Goal: Task Accomplishment & Management: Manage account settings

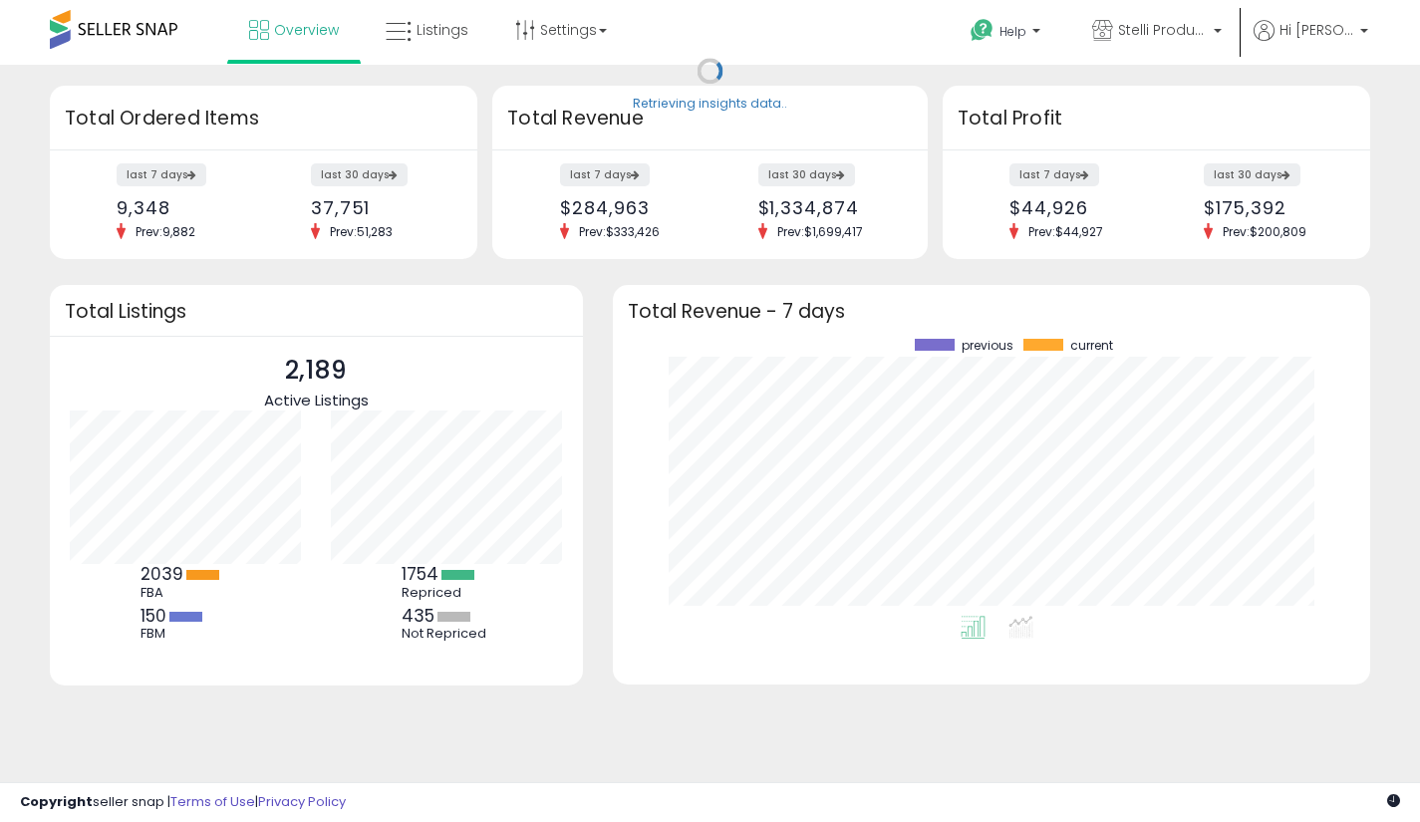
scroll to position [277, 717]
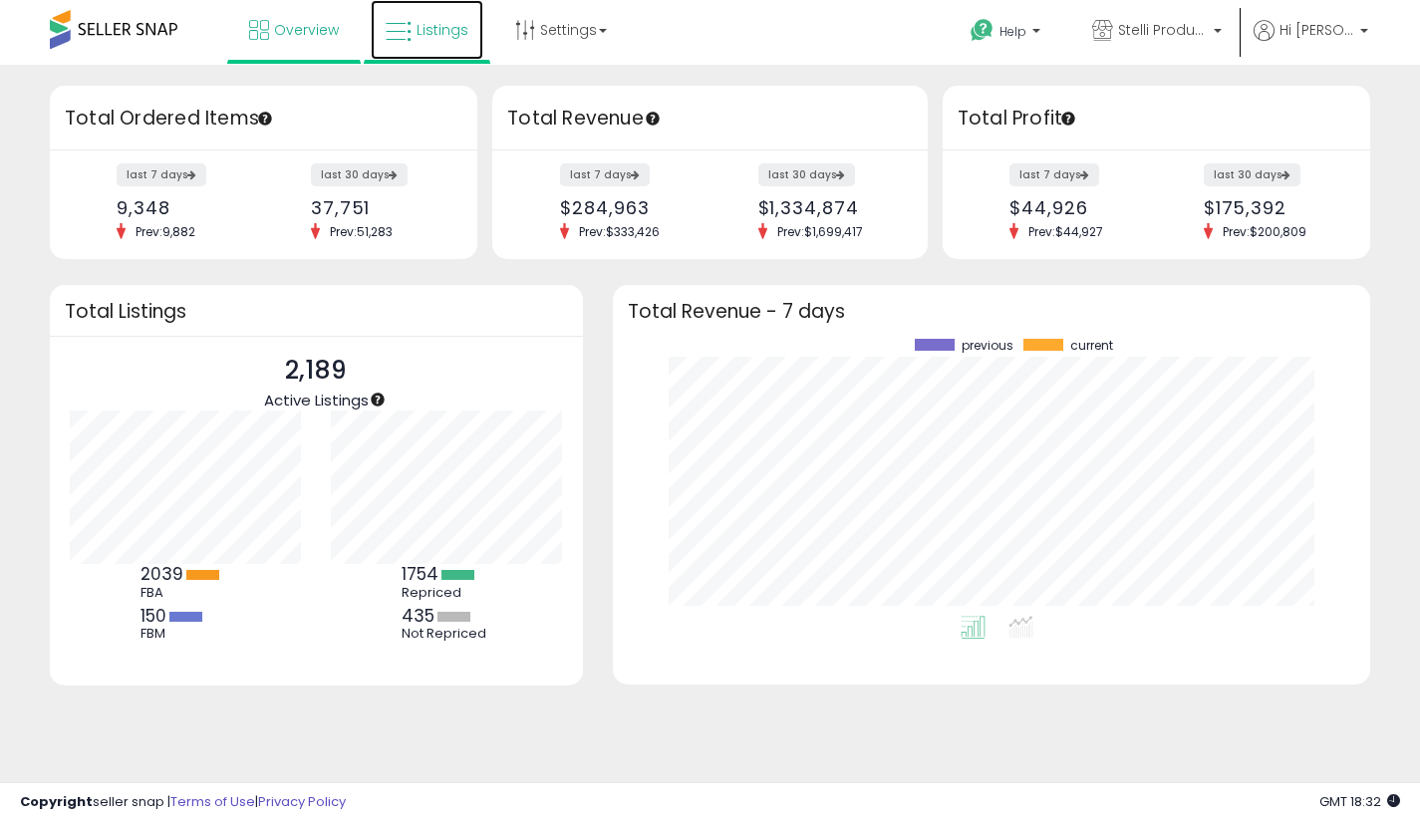
click at [425, 26] on span "Listings" at bounding box center [442, 30] width 52 height 20
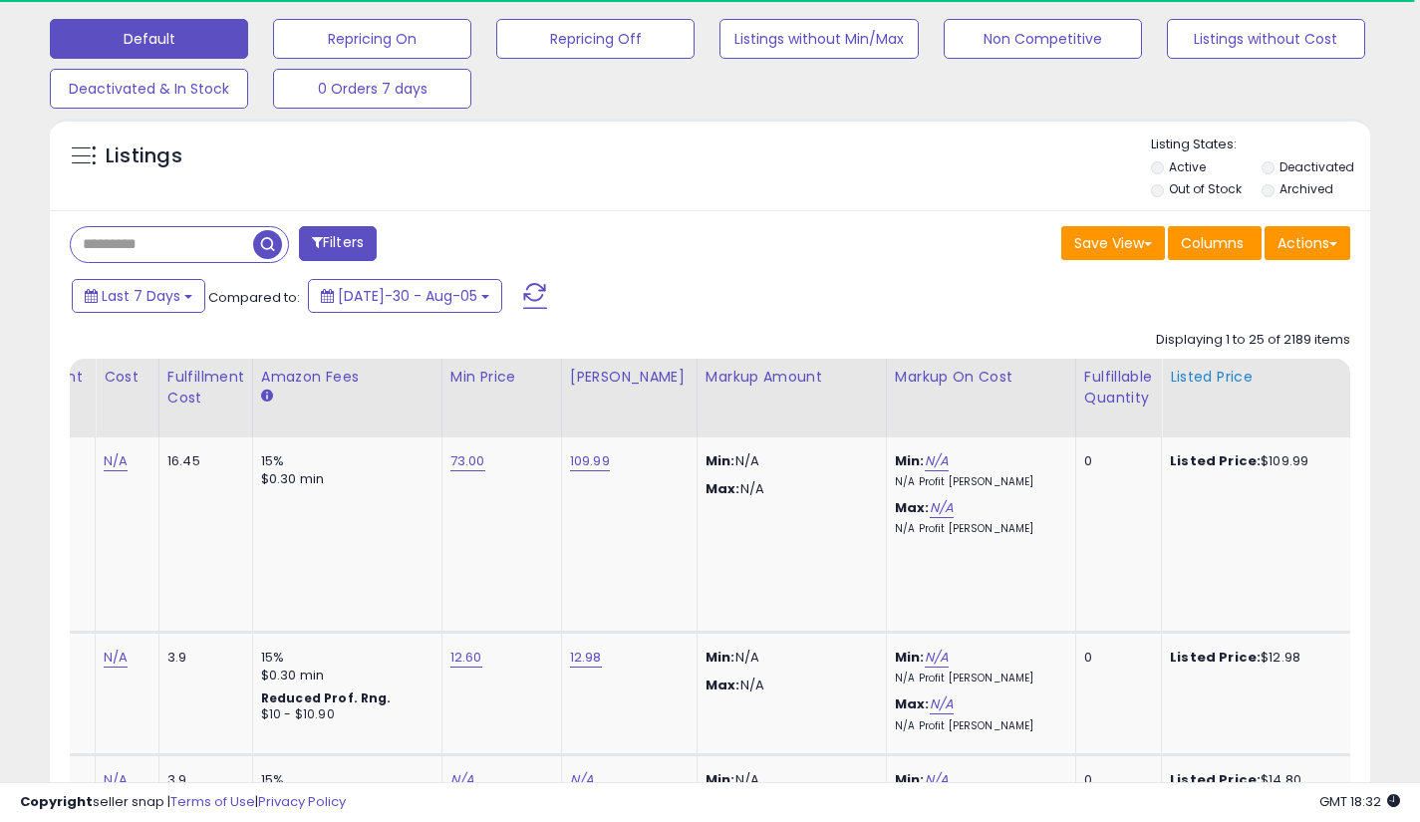
scroll to position [0, 548]
click at [1105, 399] on div "Fulfillable Quantity" at bounding box center [1116, 388] width 69 height 42
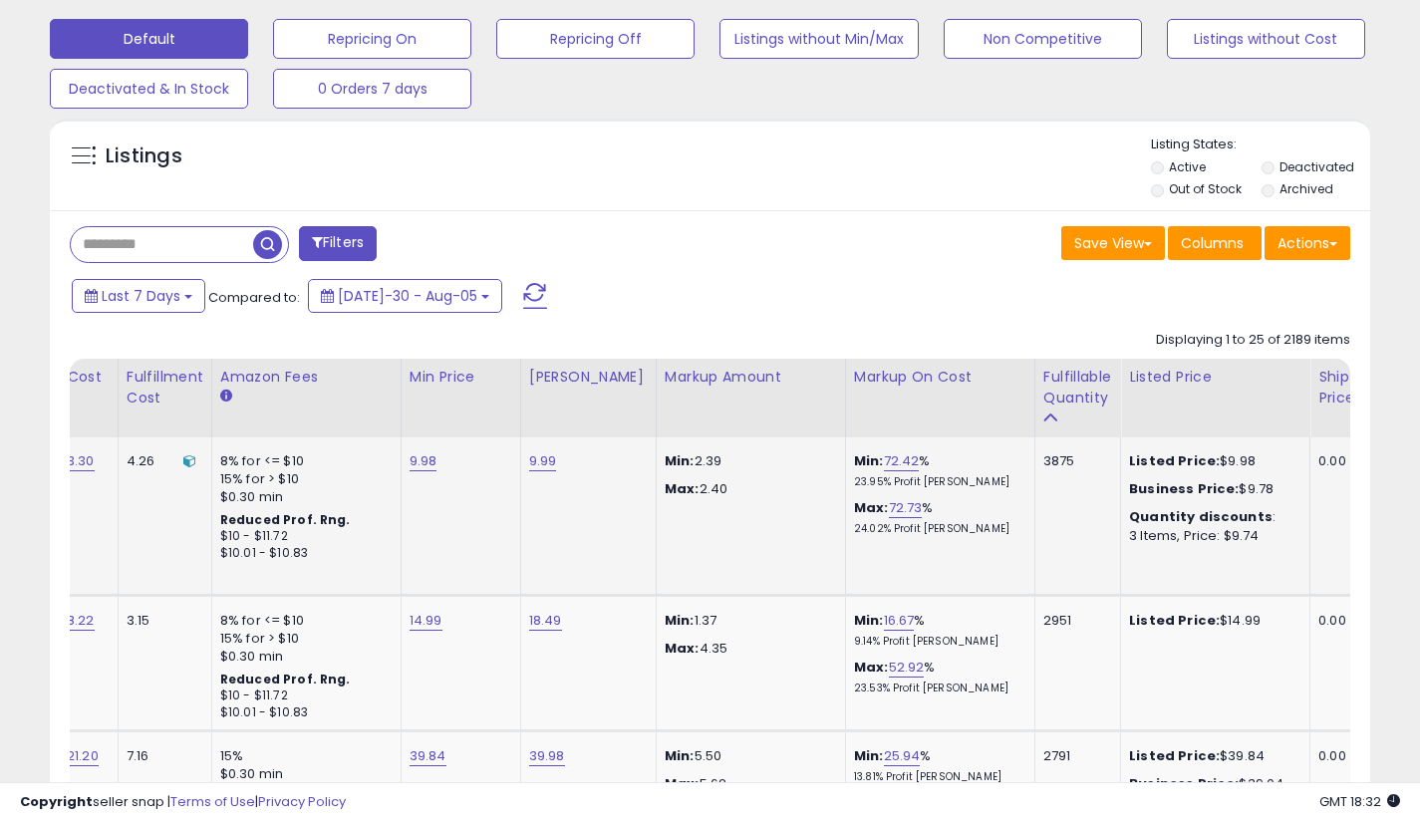
scroll to position [0, 0]
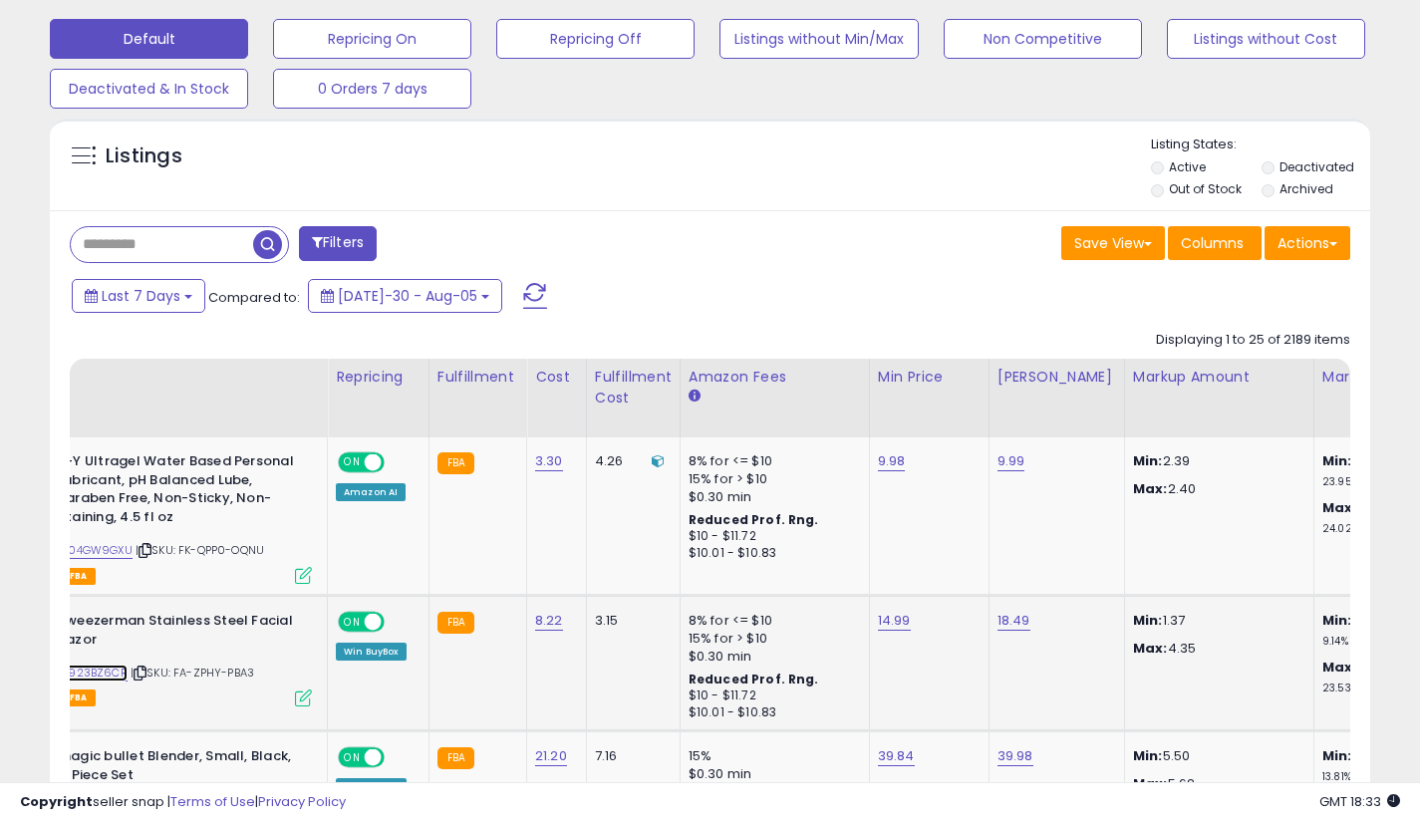
click at [114, 679] on link "B0923BZ6CR" at bounding box center [91, 672] width 74 height 17
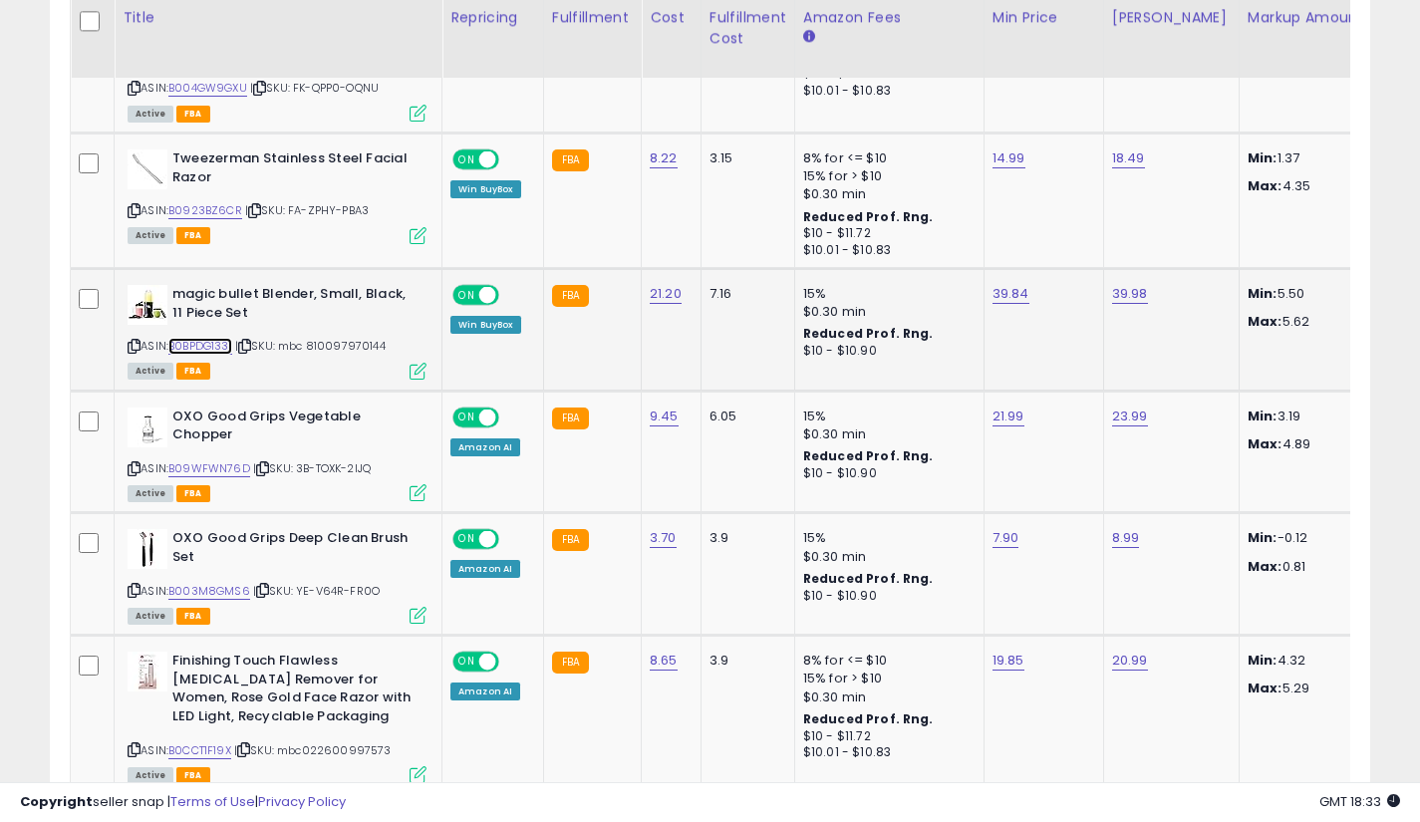
click at [221, 344] on link "B0BPDG1331" at bounding box center [200, 346] width 64 height 17
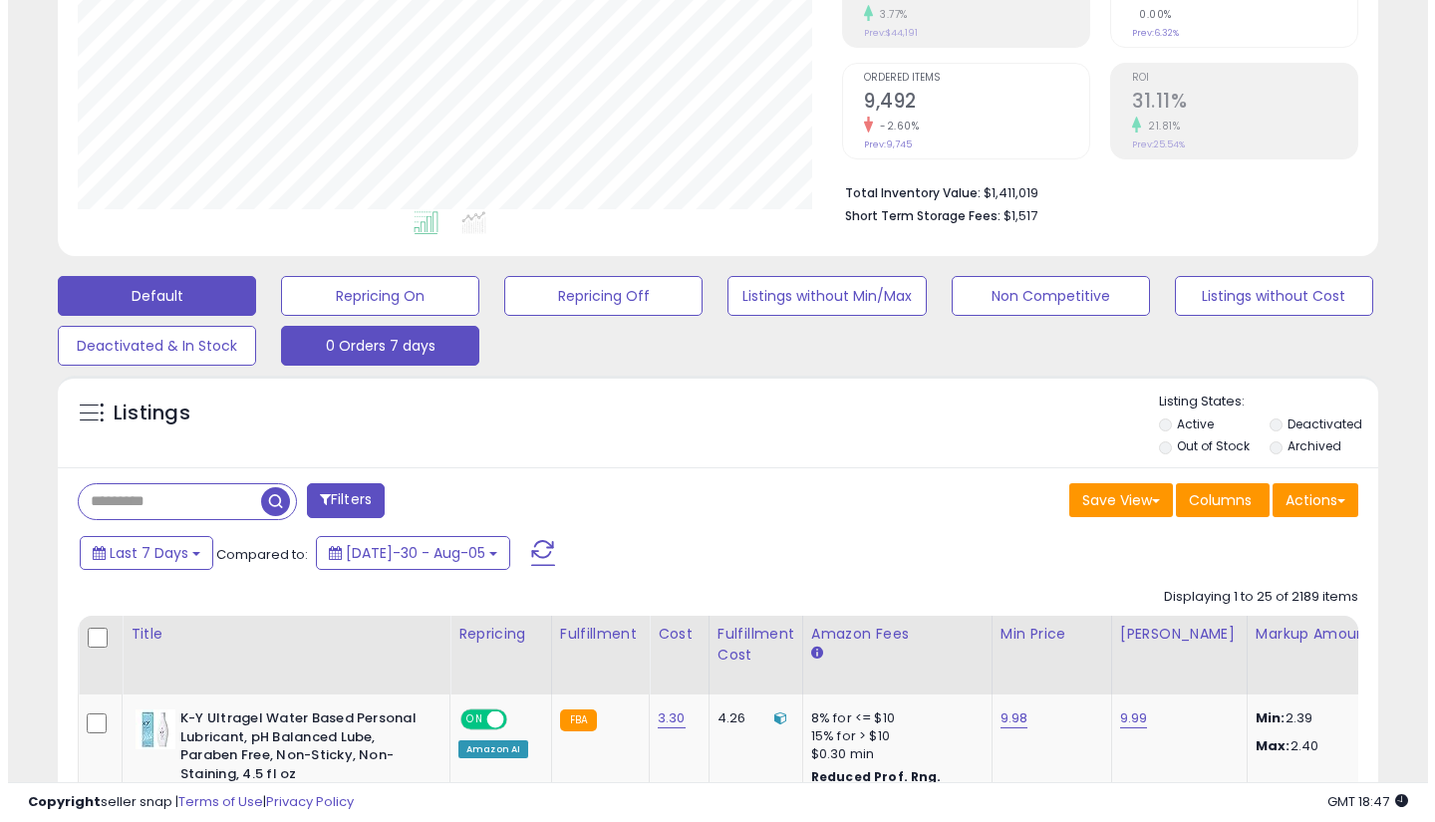
scroll to position [354, 0]
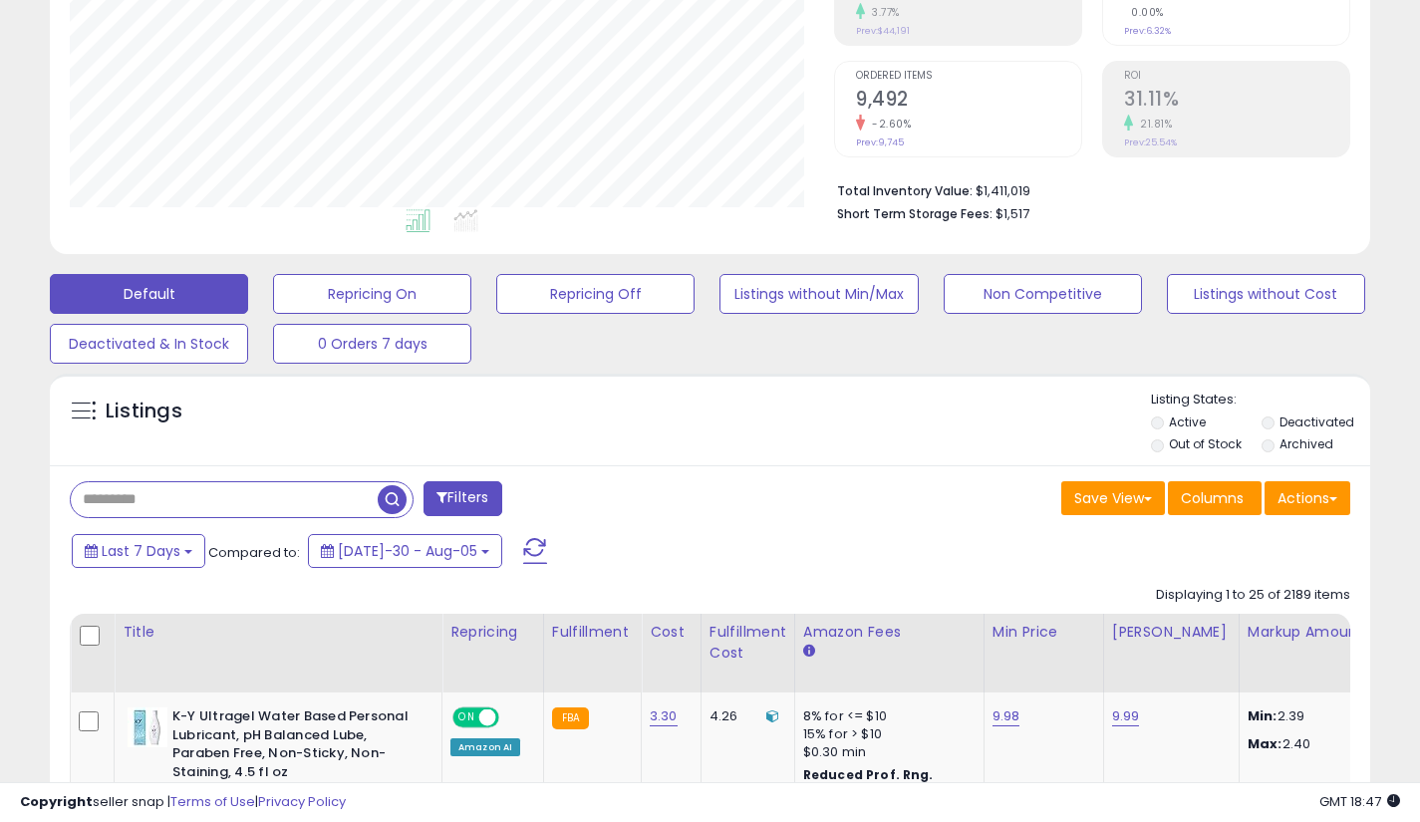
click at [183, 509] on input "text" at bounding box center [224, 499] width 307 height 35
type input "*****"
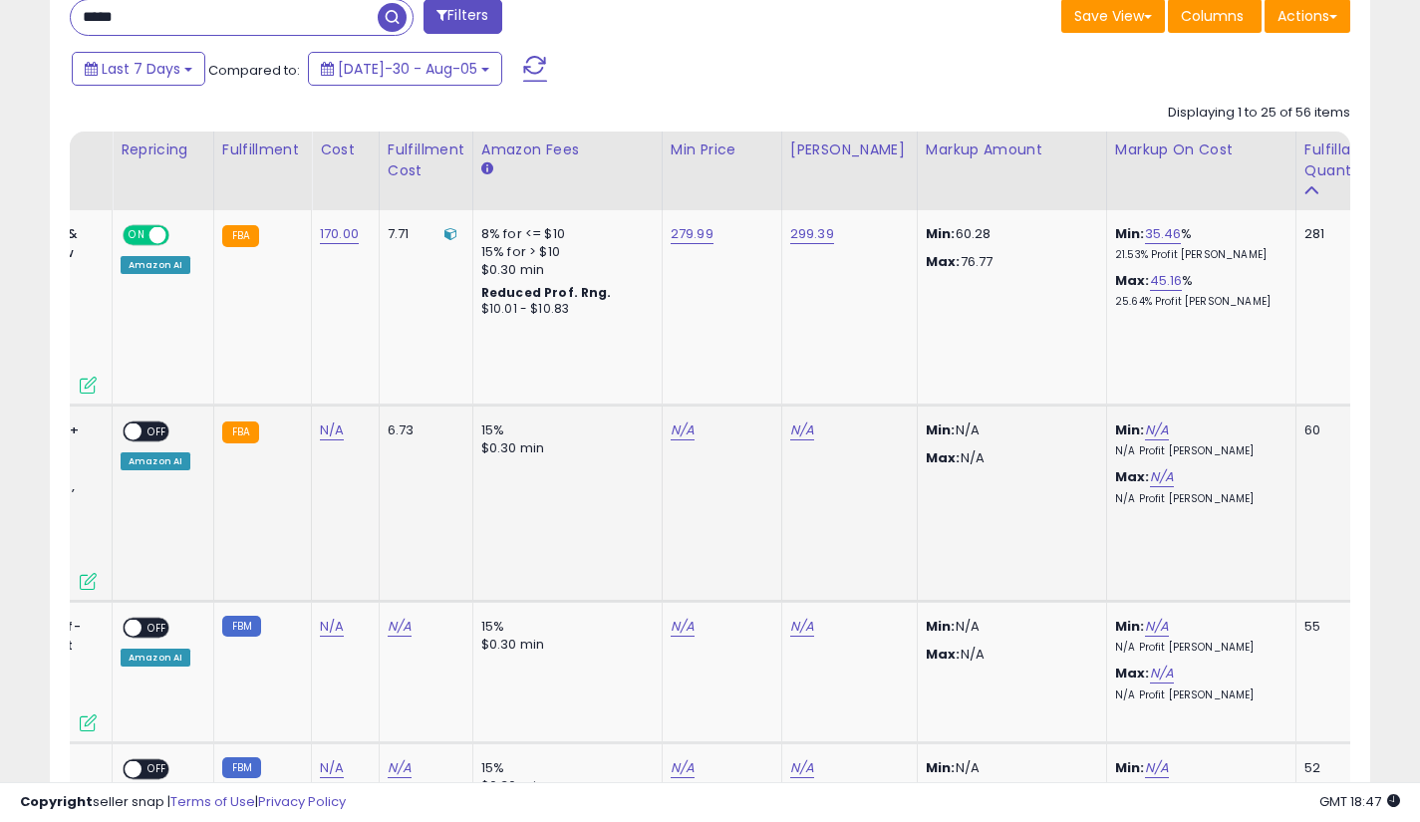
scroll to position [0, 0]
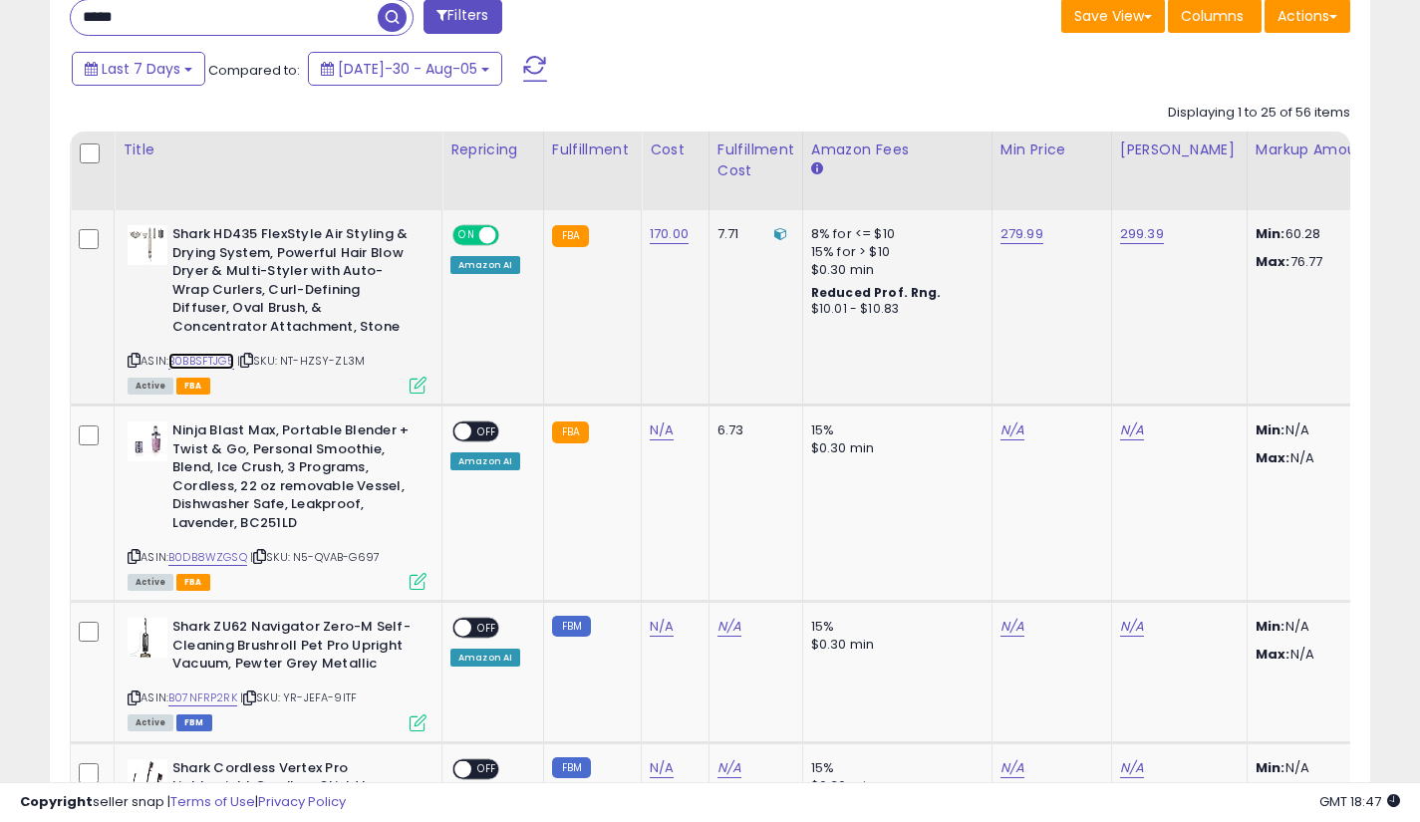
click at [218, 356] on link "B0BBSFTJG5" at bounding box center [201, 361] width 66 height 17
